Goal: Task Accomplishment & Management: Manage account settings

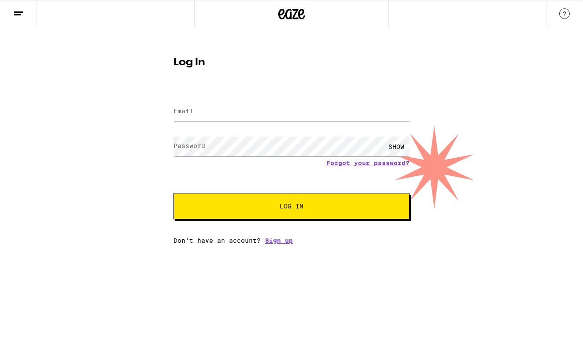
type input "[EMAIL_ADDRESS][DOMAIN_NAME]"
click at [291, 207] on button "Log In" at bounding box center [291, 206] width 236 height 26
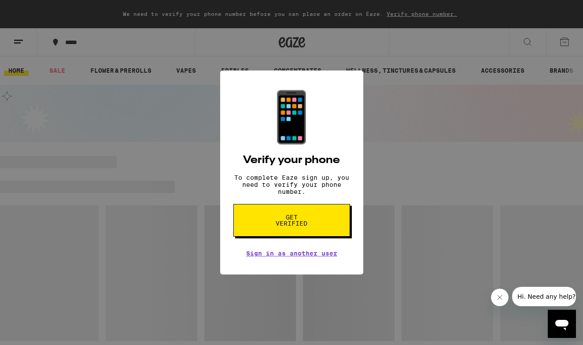
click at [380, 72] on div "📱 Verify your phone To complete Eaze sign up, you need to verify your phone num…" at bounding box center [291, 172] width 583 height 345
